Goal: Information Seeking & Learning: Learn about a topic

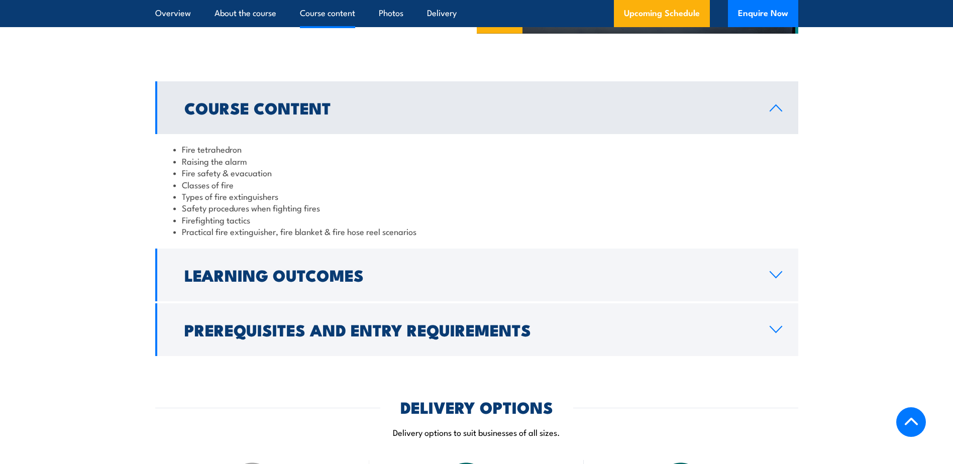
scroll to position [955, 0]
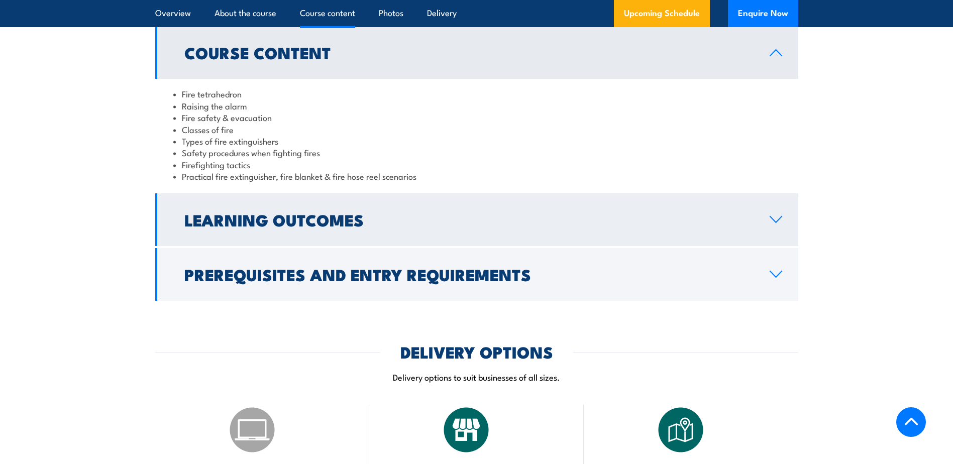
click at [303, 227] on h2 "Learning Outcomes" at bounding box center [468, 220] width 569 height 14
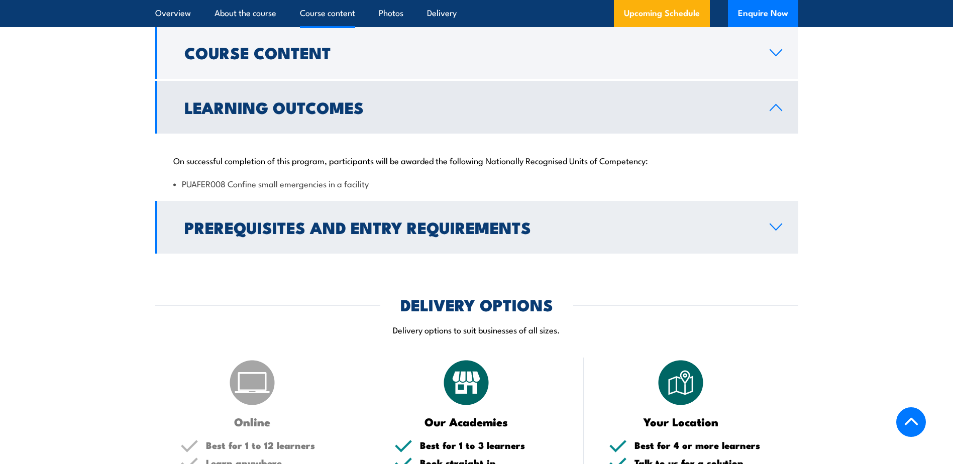
click at [335, 226] on h2 "Prerequisites and Entry Requirements" at bounding box center [468, 227] width 569 height 14
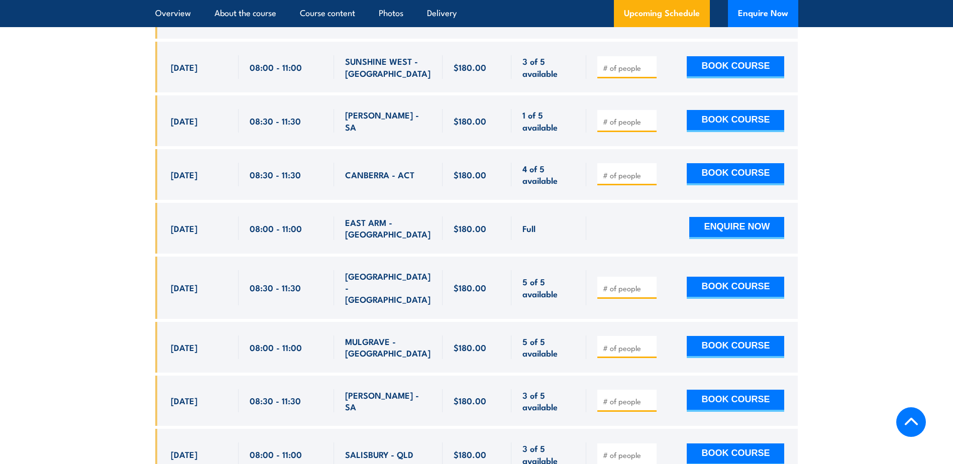
scroll to position [2512, 0]
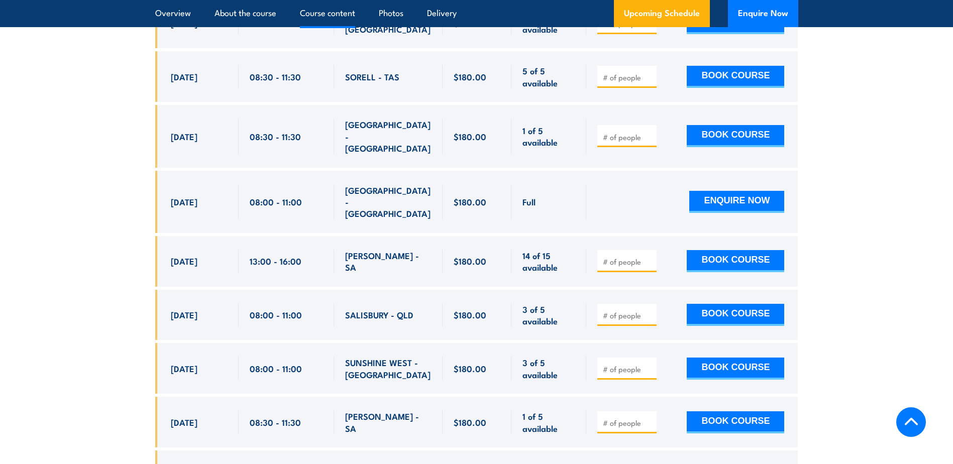
click at [320, 11] on link "Course content" at bounding box center [327, 13] width 55 height 27
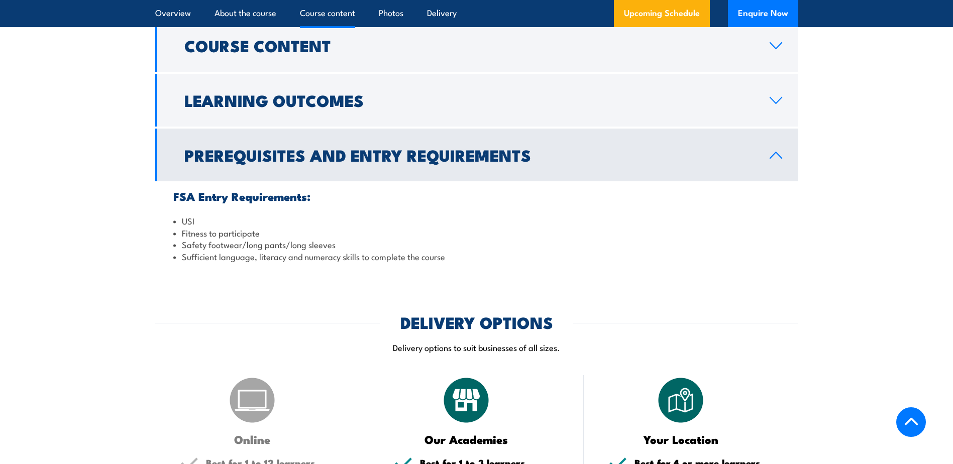
scroll to position [918, 0]
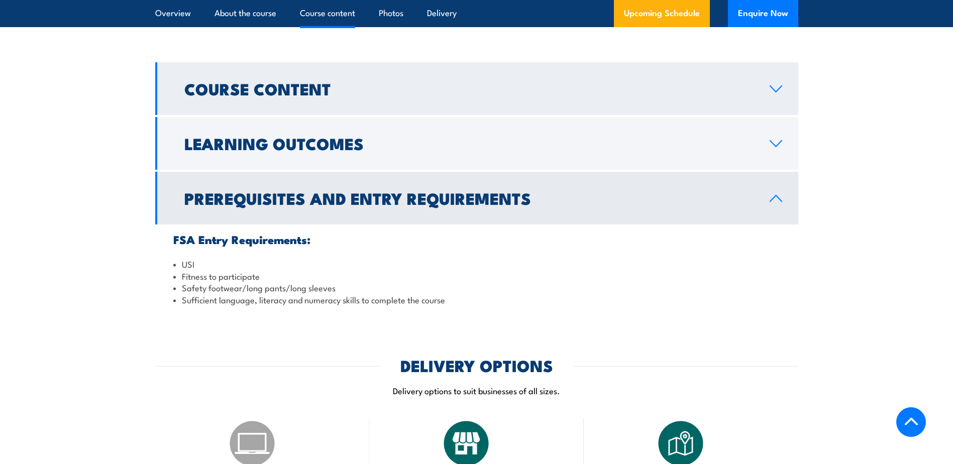
click at [294, 89] on h2 "Course Content" at bounding box center [468, 88] width 569 height 14
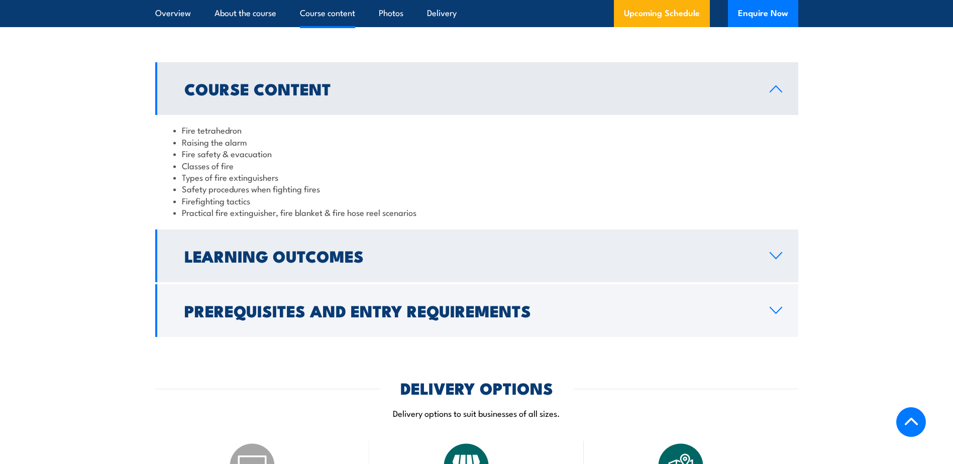
click at [338, 259] on h2 "Learning Outcomes" at bounding box center [468, 256] width 569 height 14
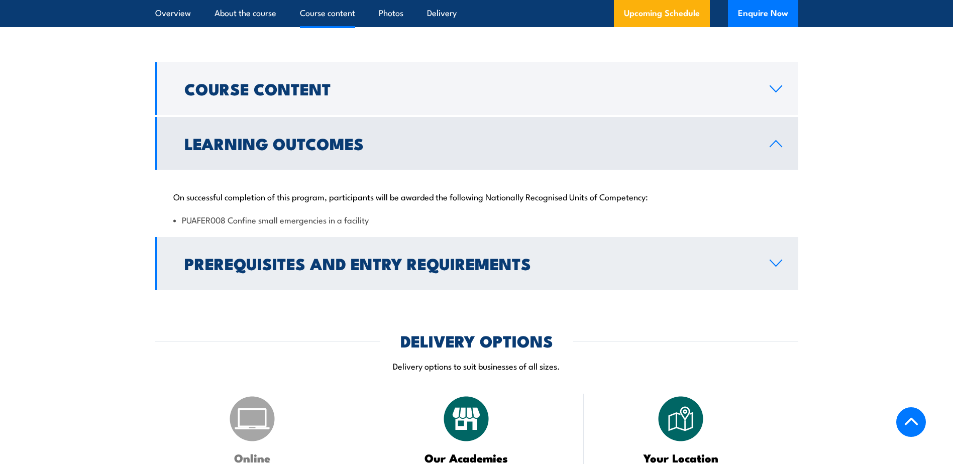
click at [383, 265] on h2 "Prerequisites and Entry Requirements" at bounding box center [468, 263] width 569 height 14
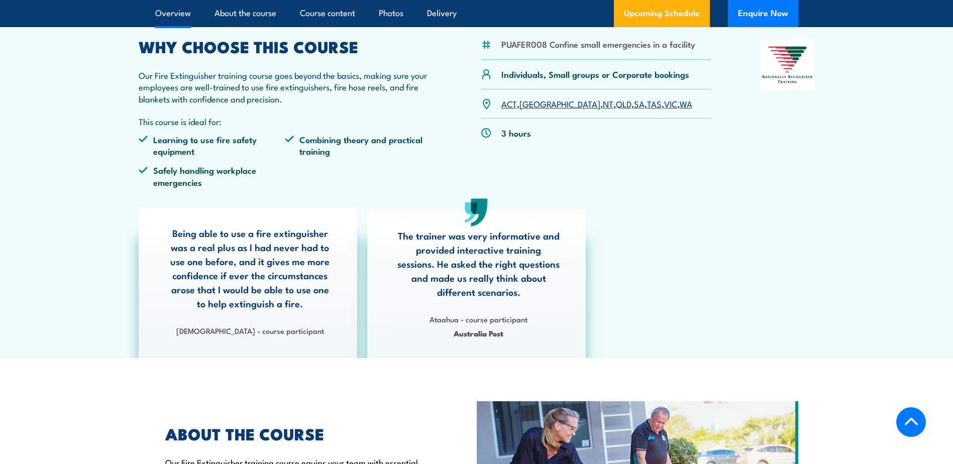
scroll to position [0, 0]
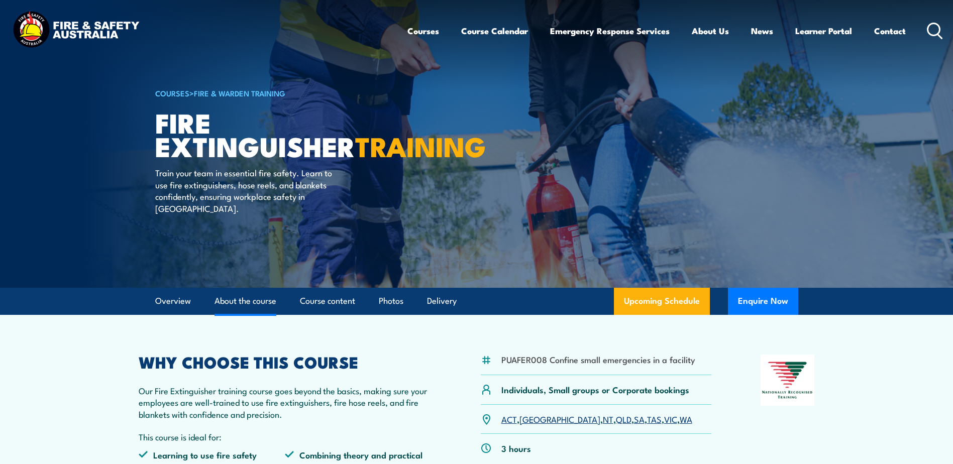
click at [246, 300] on link "About the course" at bounding box center [246, 301] width 62 height 27
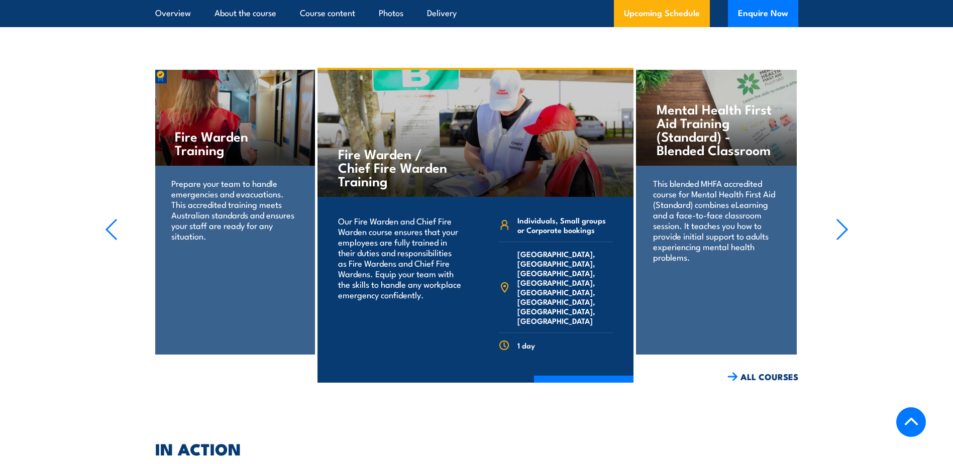
scroll to position [4405, 0]
